Goal: Task Accomplishment & Management: Complete application form

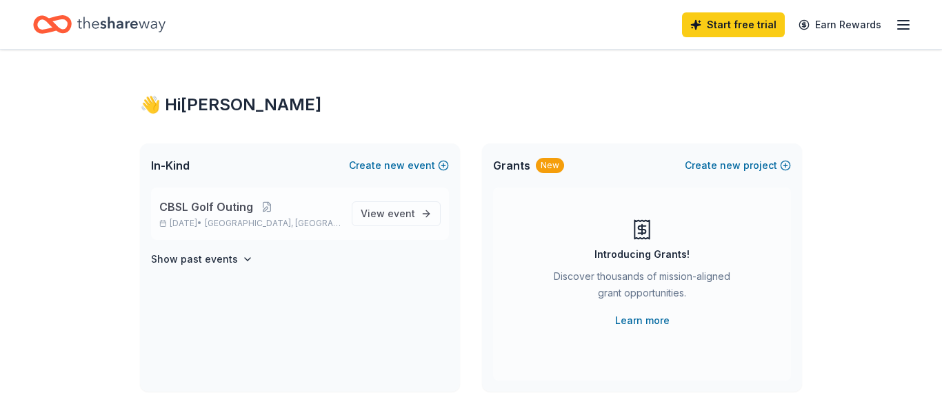
click at [261, 213] on p "CBSL Golf Outing" at bounding box center [249, 207] width 181 height 17
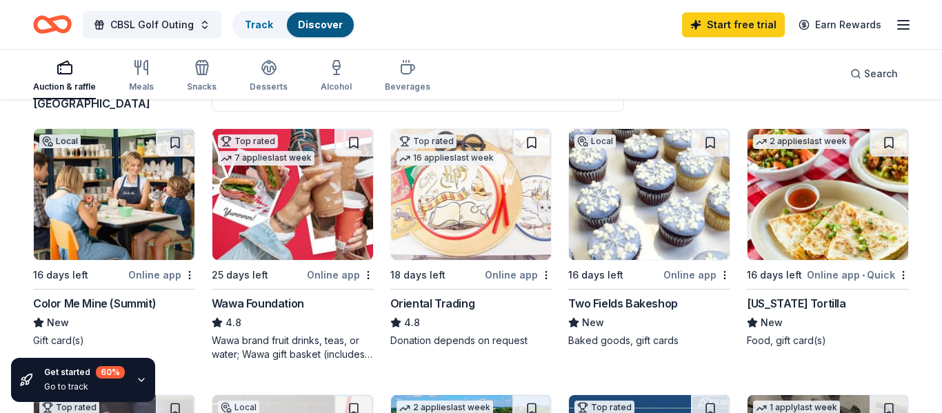
scroll to position [138, 0]
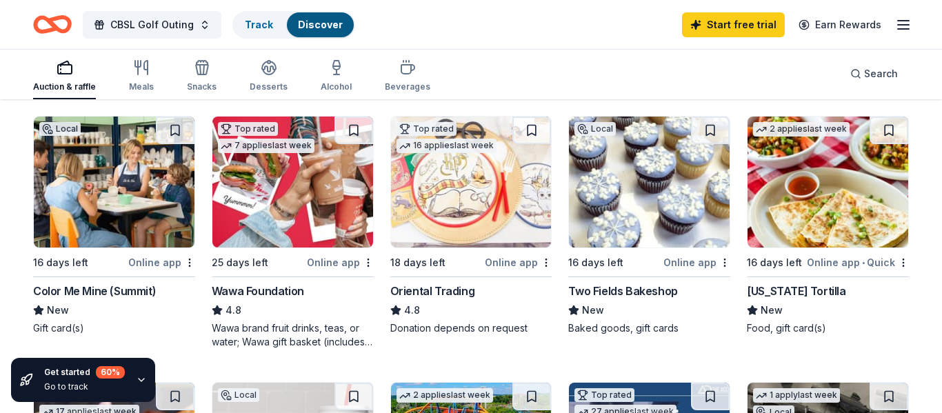
click at [339, 260] on div "Online app" at bounding box center [340, 262] width 67 height 17
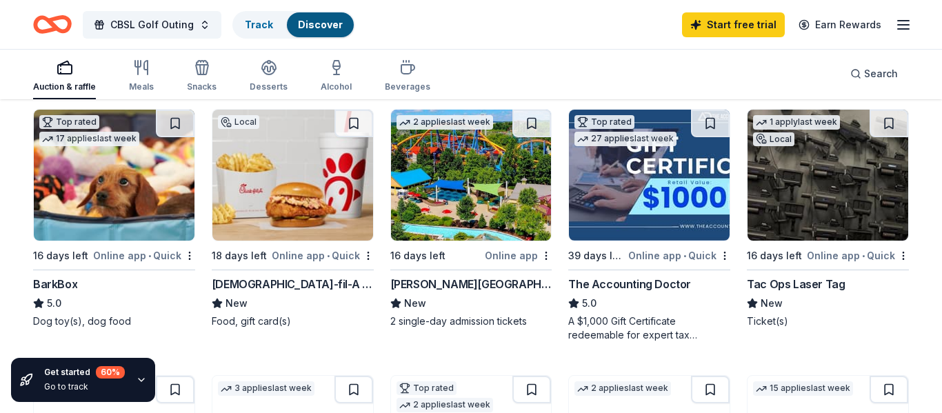
scroll to position [414, 0]
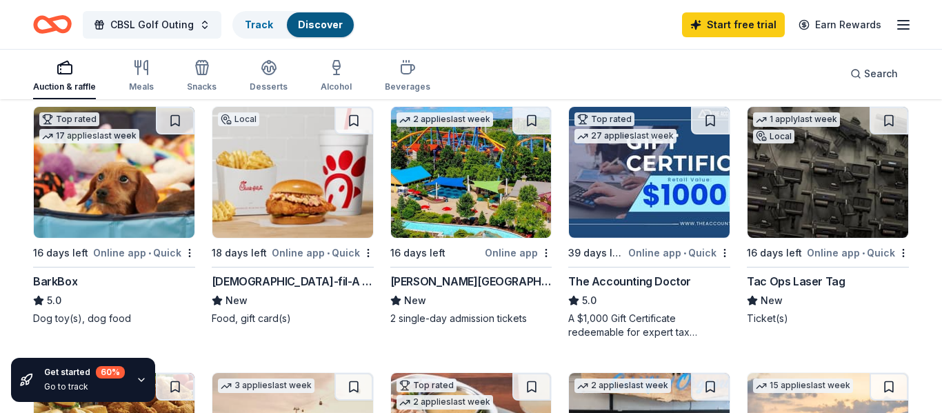
click at [283, 250] on div "Online app • Quick" at bounding box center [323, 252] width 102 height 17
click at [478, 222] on img at bounding box center [471, 172] width 161 height 131
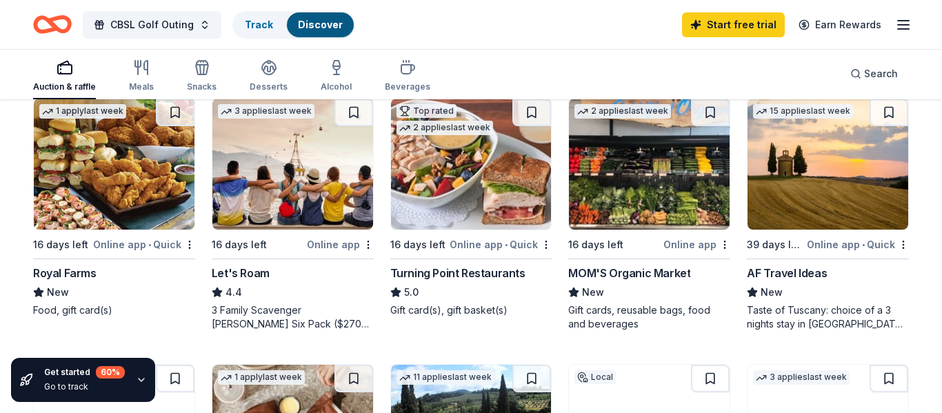
scroll to position [689, 0]
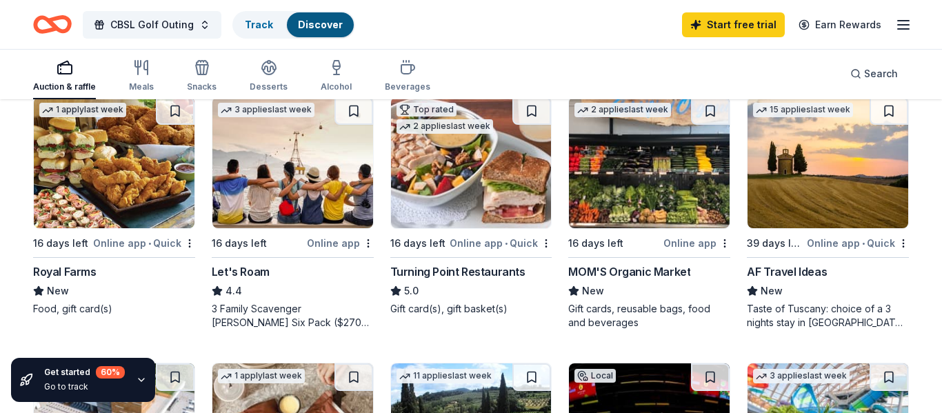
click at [486, 274] on div "Turning Point Restaurants" at bounding box center [457, 271] width 135 height 17
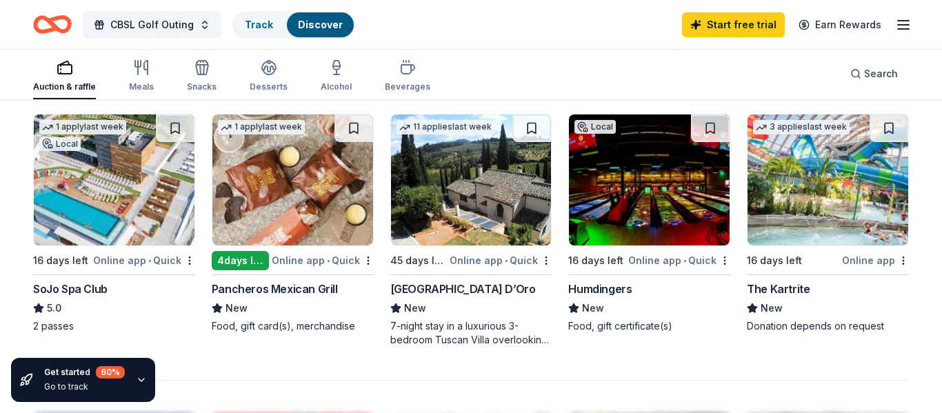
scroll to position [941, 0]
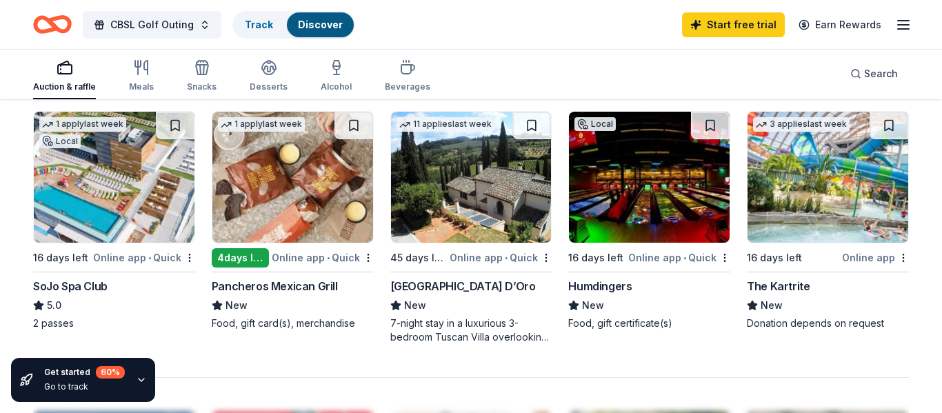
click at [88, 201] on img at bounding box center [114, 177] width 161 height 131
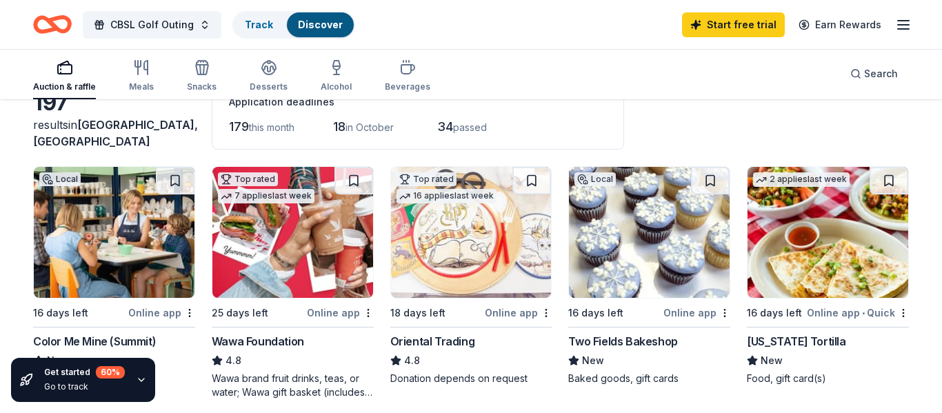
scroll to position [72, 0]
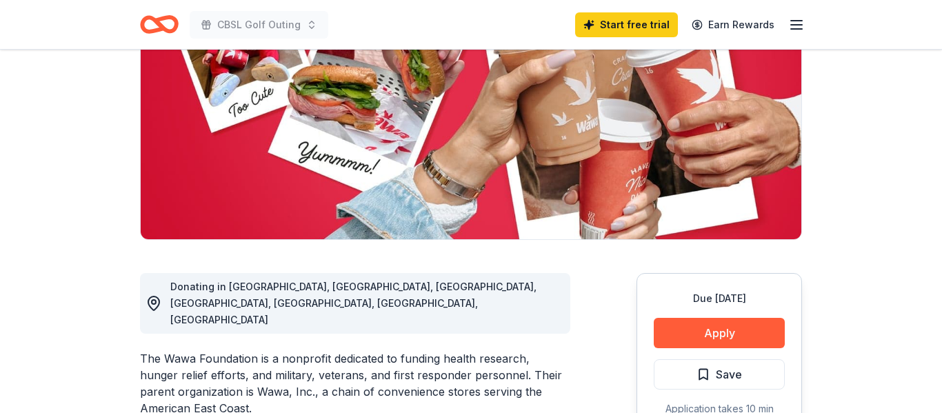
scroll to position [221, 0]
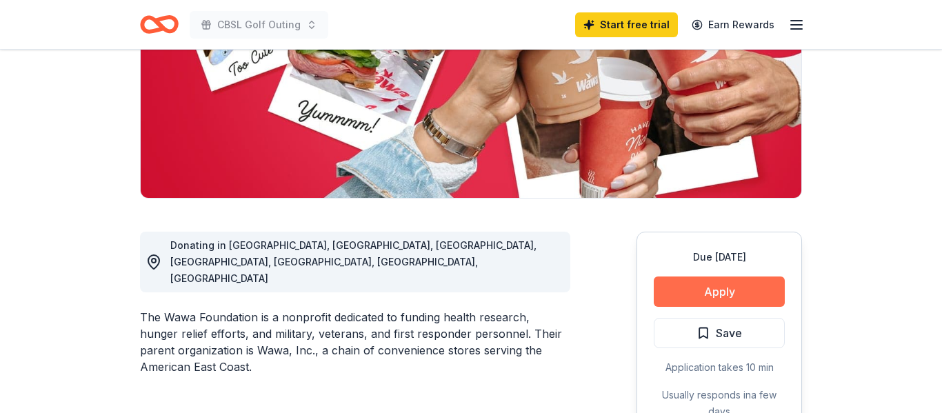
click at [723, 281] on button "Apply" at bounding box center [719, 291] width 131 height 30
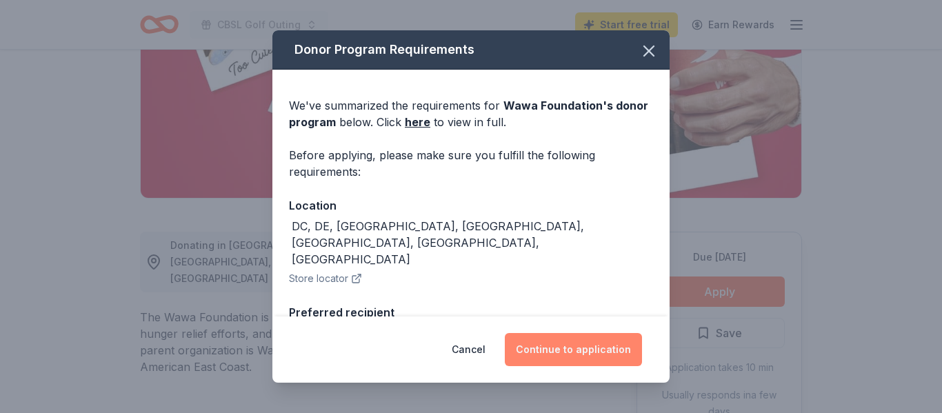
click at [618, 350] on button "Continue to application" at bounding box center [573, 349] width 137 height 33
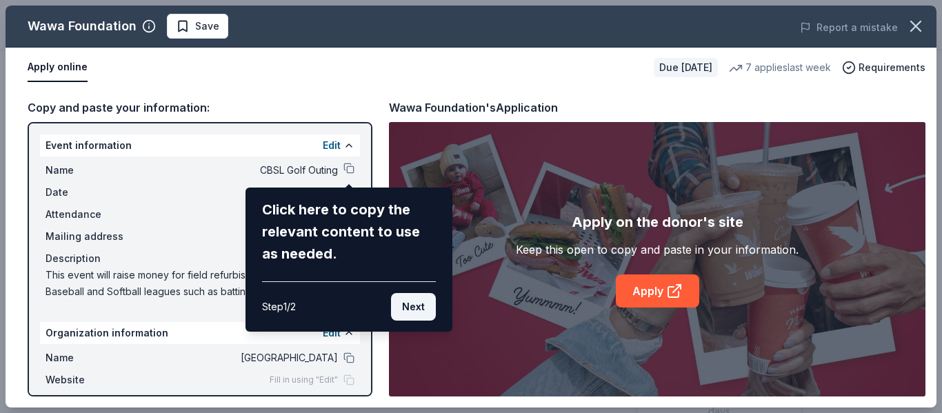
click at [430, 314] on button "Next" at bounding box center [413, 307] width 45 height 28
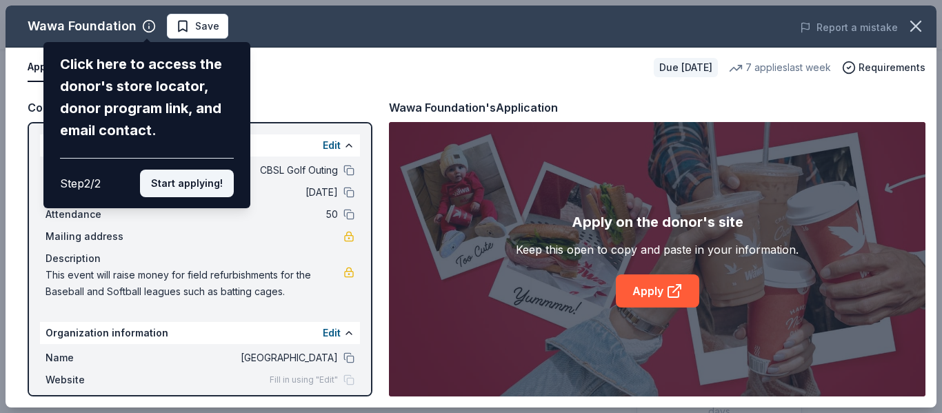
click at [210, 191] on button "Start applying!" at bounding box center [187, 184] width 94 height 28
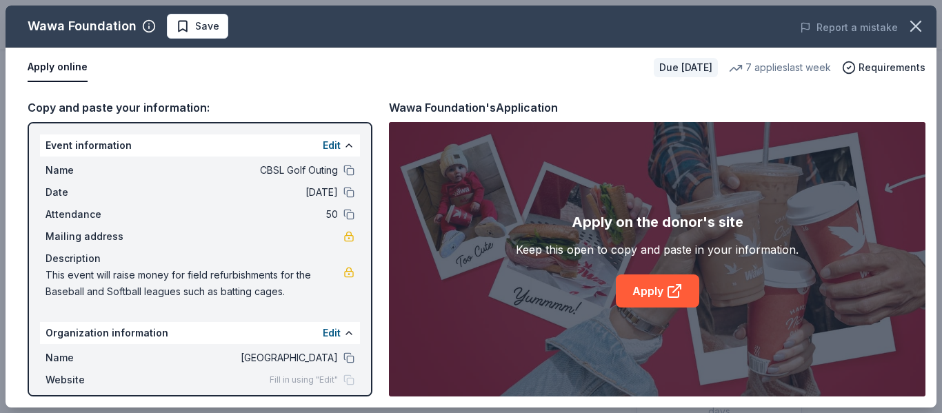
click at [667, 291] on div "Wawa Foundation Save Report a mistake Apply online Due in 25 days 7 applies las…" at bounding box center [471, 207] width 931 height 402
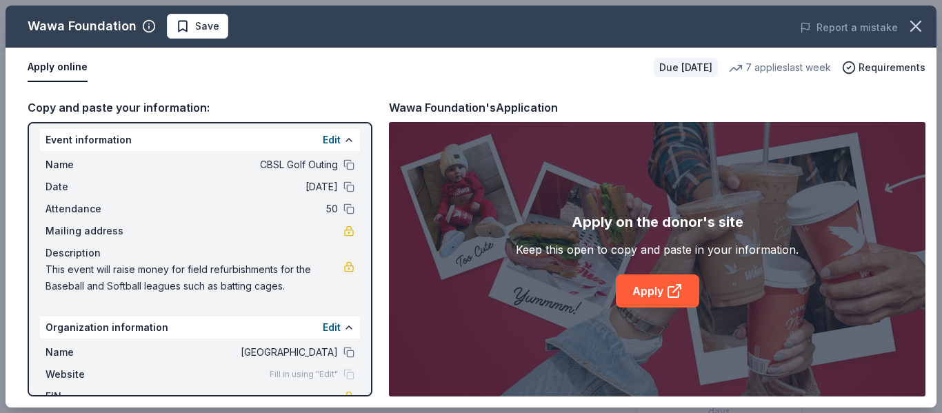
scroll to position [54, 0]
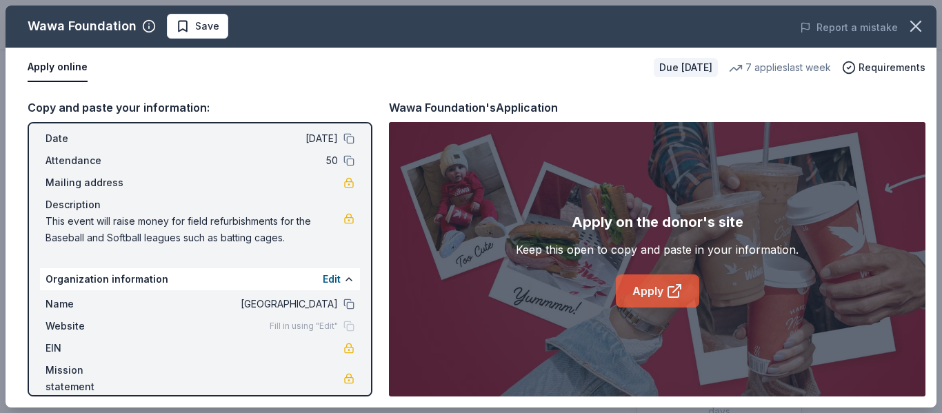
click at [634, 301] on link "Apply" at bounding box center [657, 290] width 83 height 33
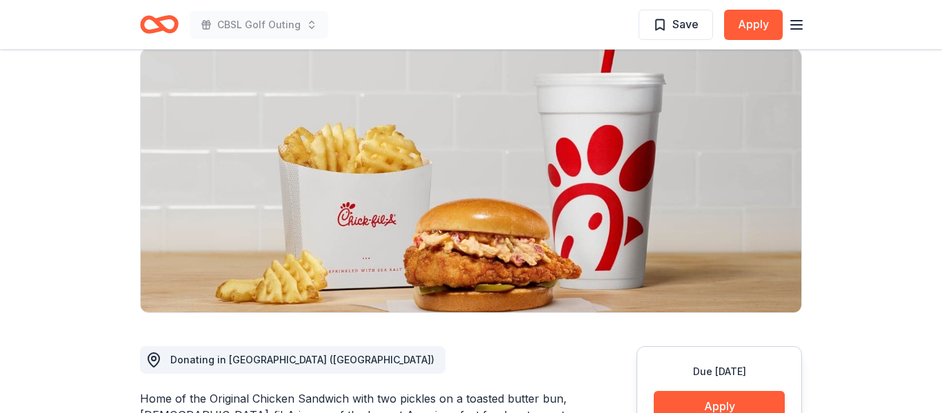
scroll to position [110, 0]
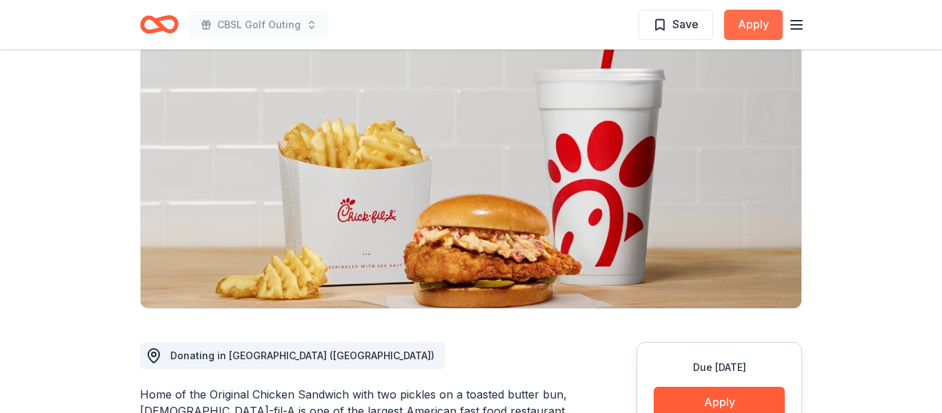
click at [760, 37] on button "Apply" at bounding box center [753, 25] width 59 height 30
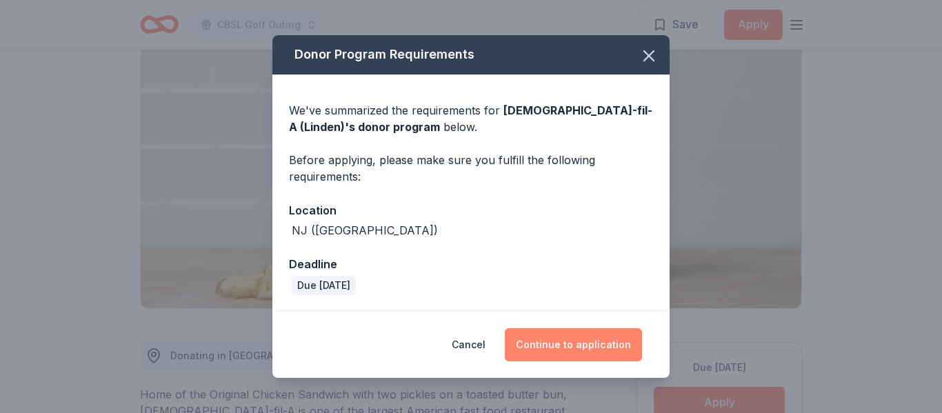
click at [595, 337] on button "Continue to application" at bounding box center [573, 344] width 137 height 33
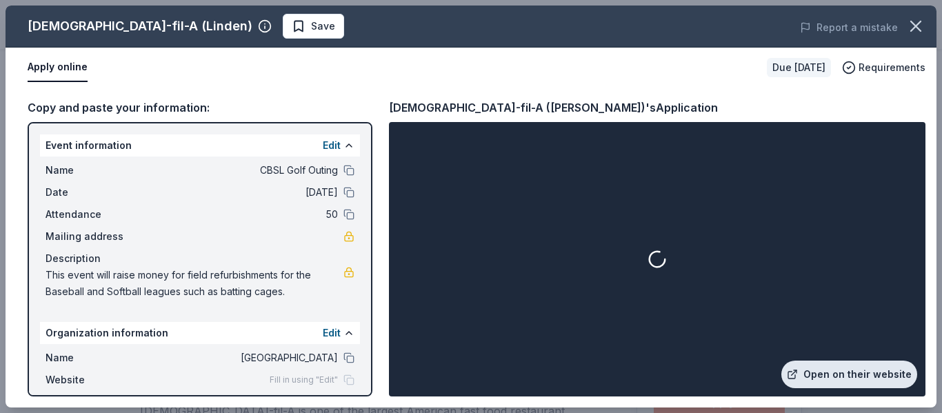
click at [828, 374] on link "Open on their website" at bounding box center [849, 375] width 136 height 28
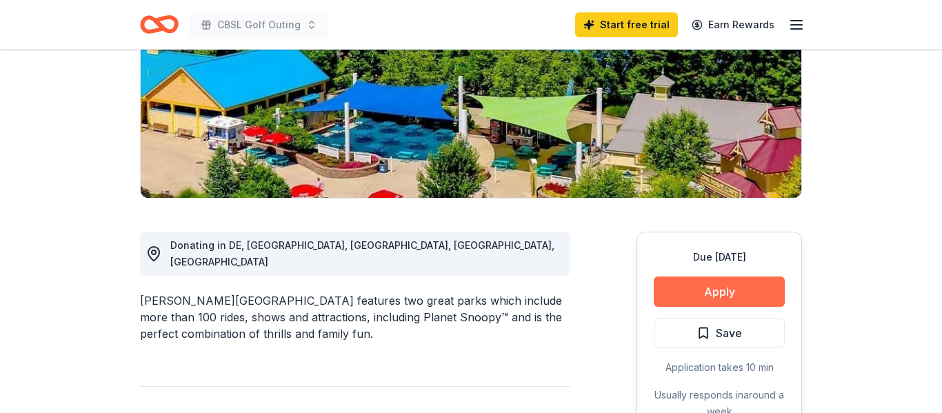
scroll to position [221, 0]
click at [739, 292] on button "Apply" at bounding box center [719, 291] width 131 height 30
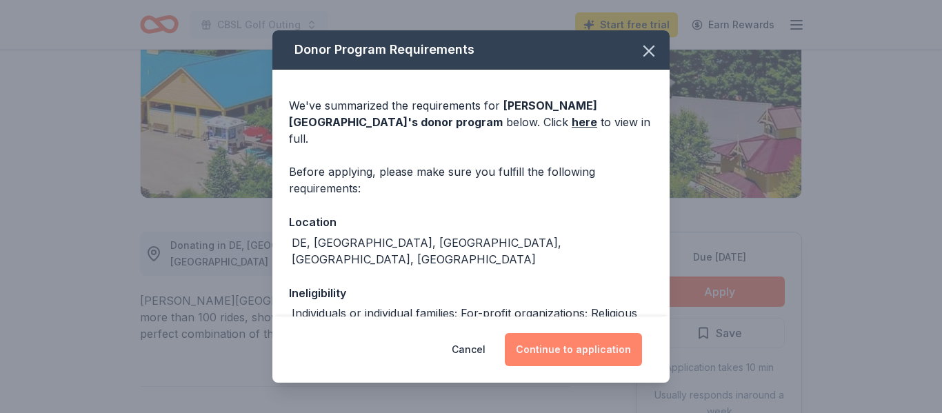
click at [626, 341] on button "Continue to application" at bounding box center [573, 349] width 137 height 33
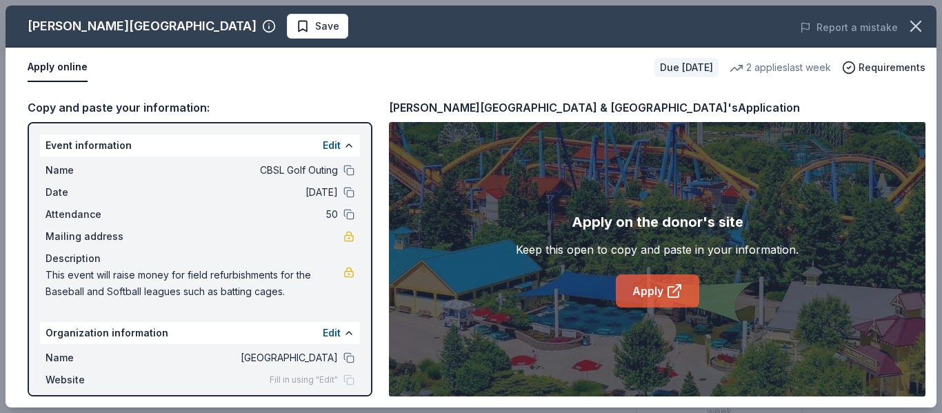
click at [682, 297] on link "Apply" at bounding box center [657, 290] width 83 height 33
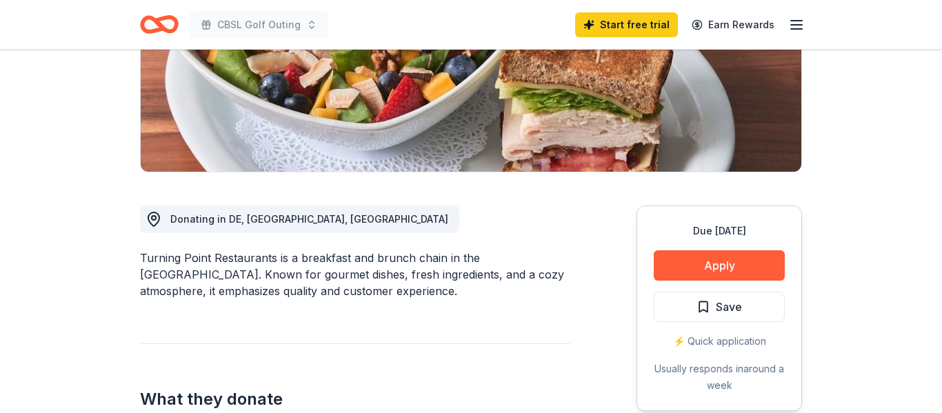
scroll to position [248, 0]
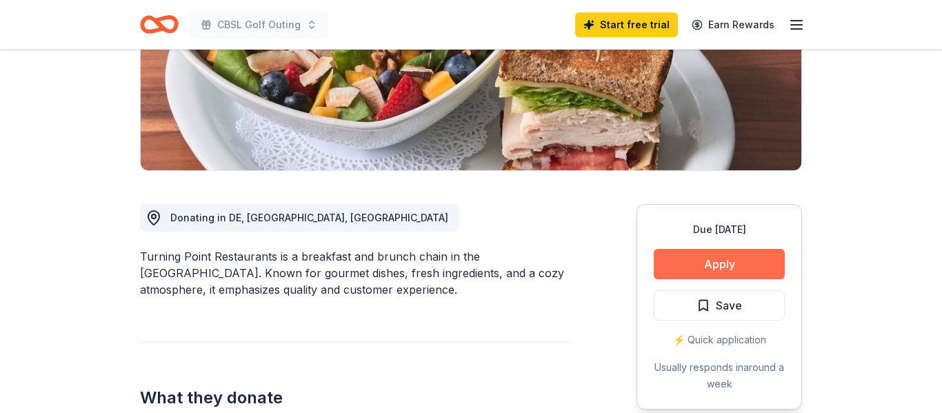
click at [739, 263] on button "Apply" at bounding box center [719, 264] width 131 height 30
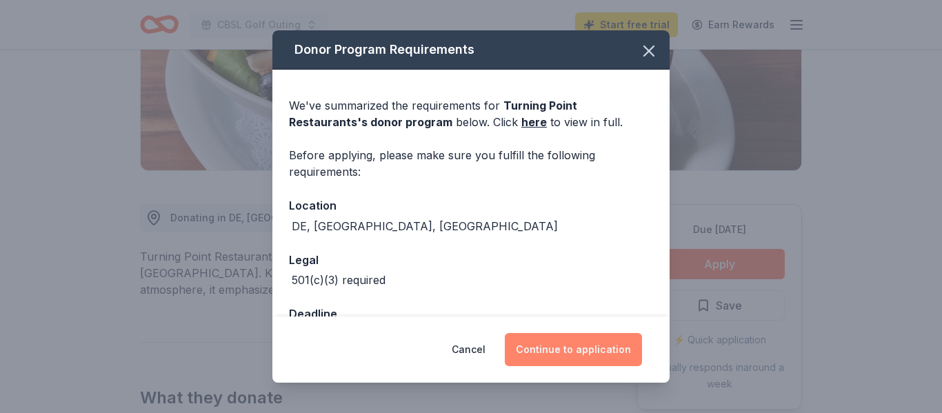
click at [587, 356] on button "Continue to application" at bounding box center [573, 349] width 137 height 33
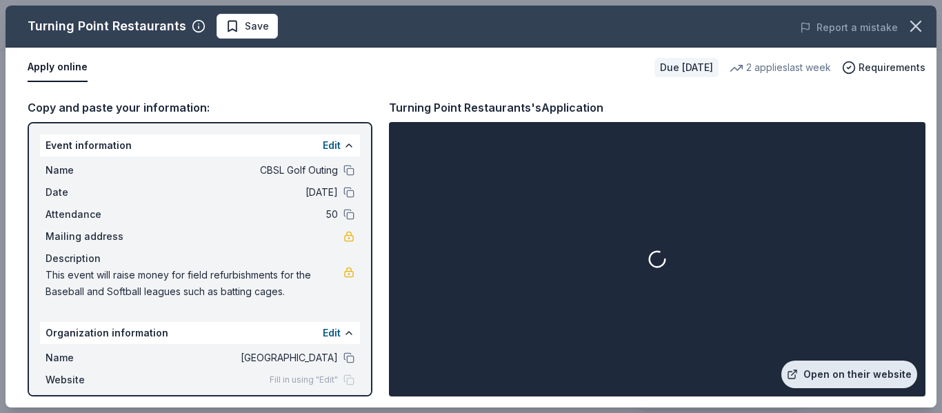
click at [822, 377] on link "Open on their website" at bounding box center [849, 375] width 136 height 28
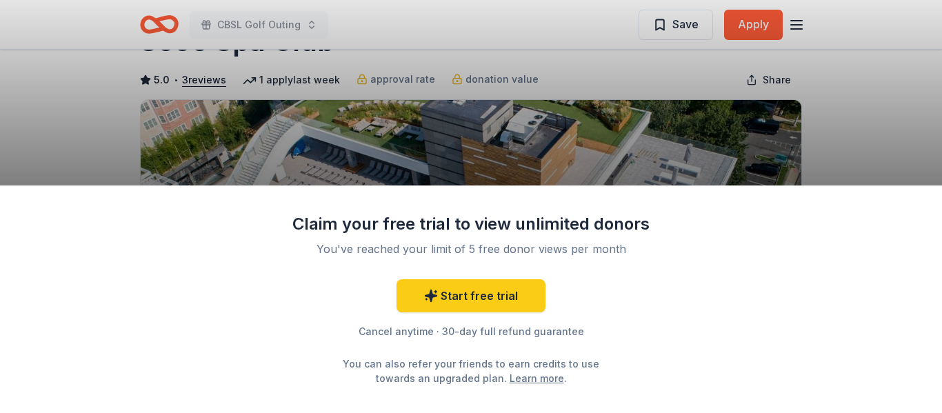
scroll to position [55, 0]
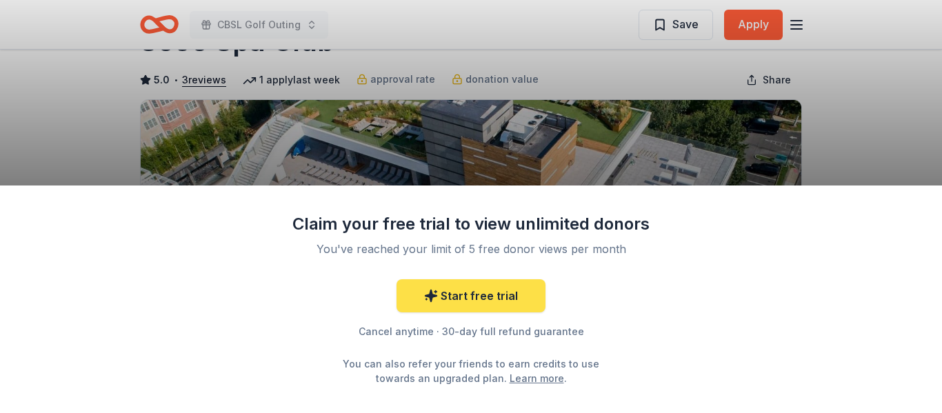
click at [516, 309] on link "Start free trial" at bounding box center [470, 295] width 149 height 33
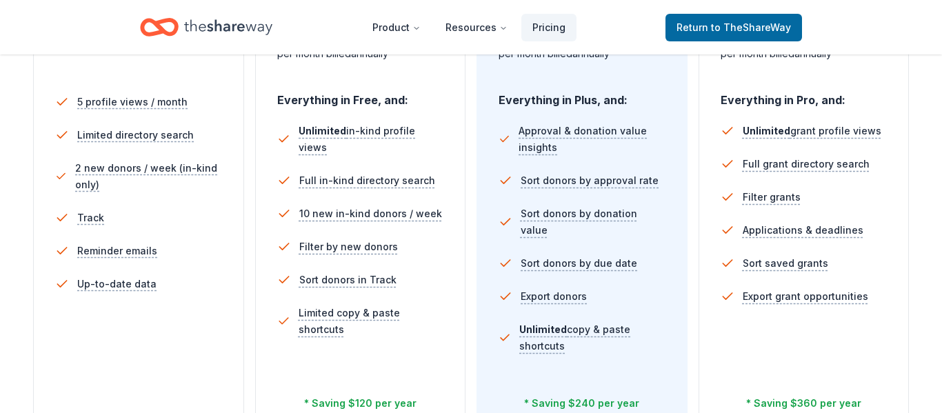
scroll to position [532, 0]
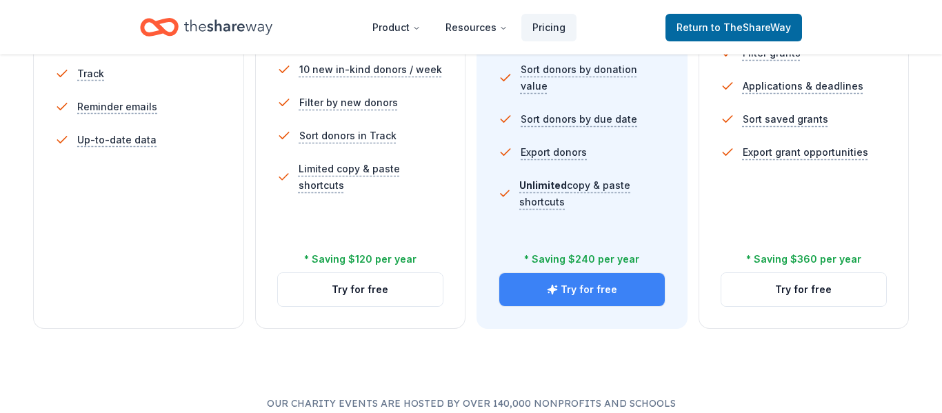
click at [553, 289] on icon "button" at bounding box center [551, 289] width 9 height 9
